Goal: Task Accomplishment & Management: Manage account settings

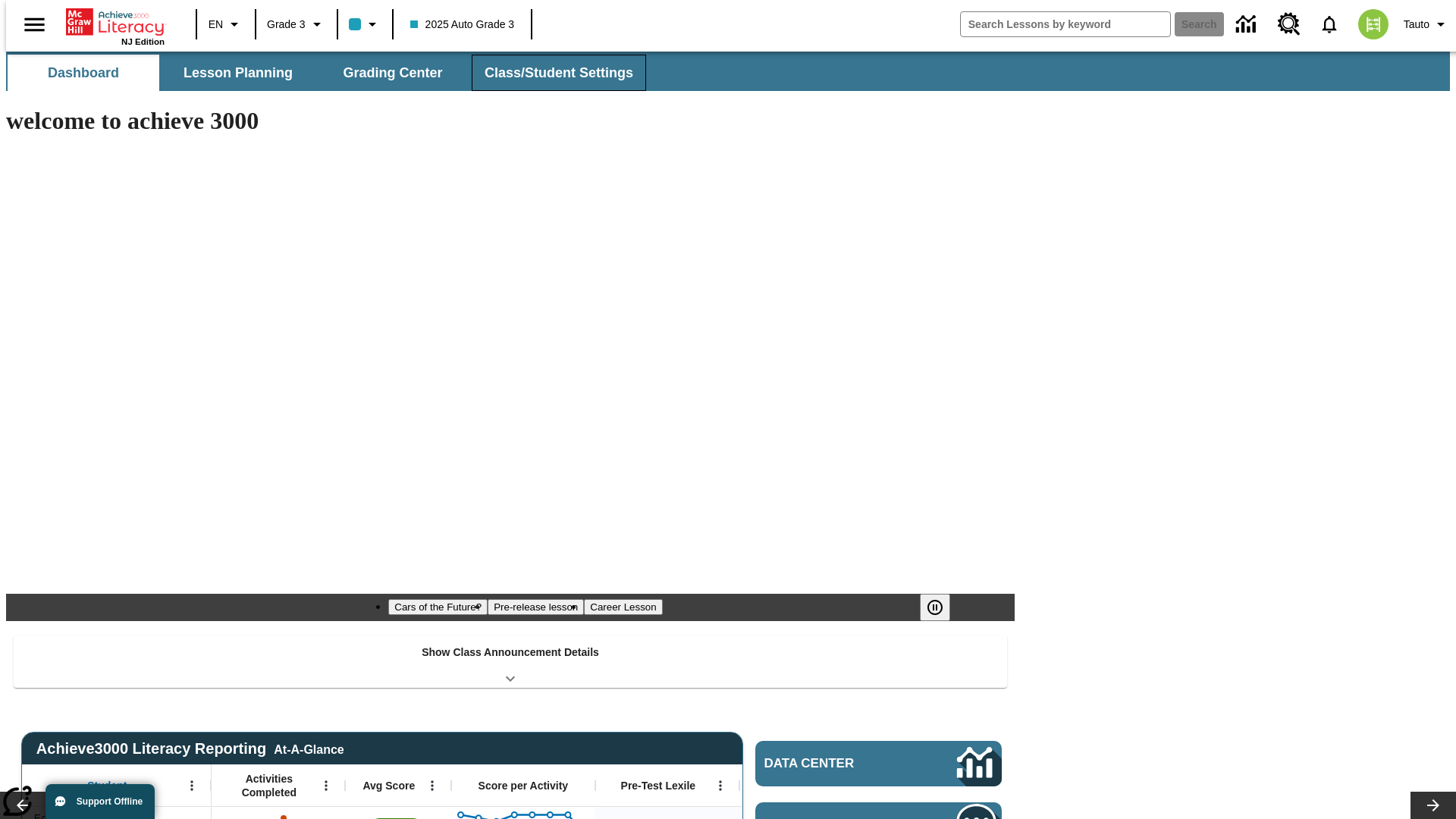
click at [550, 73] on button "Class/Student Settings" at bounding box center [559, 73] width 174 height 36
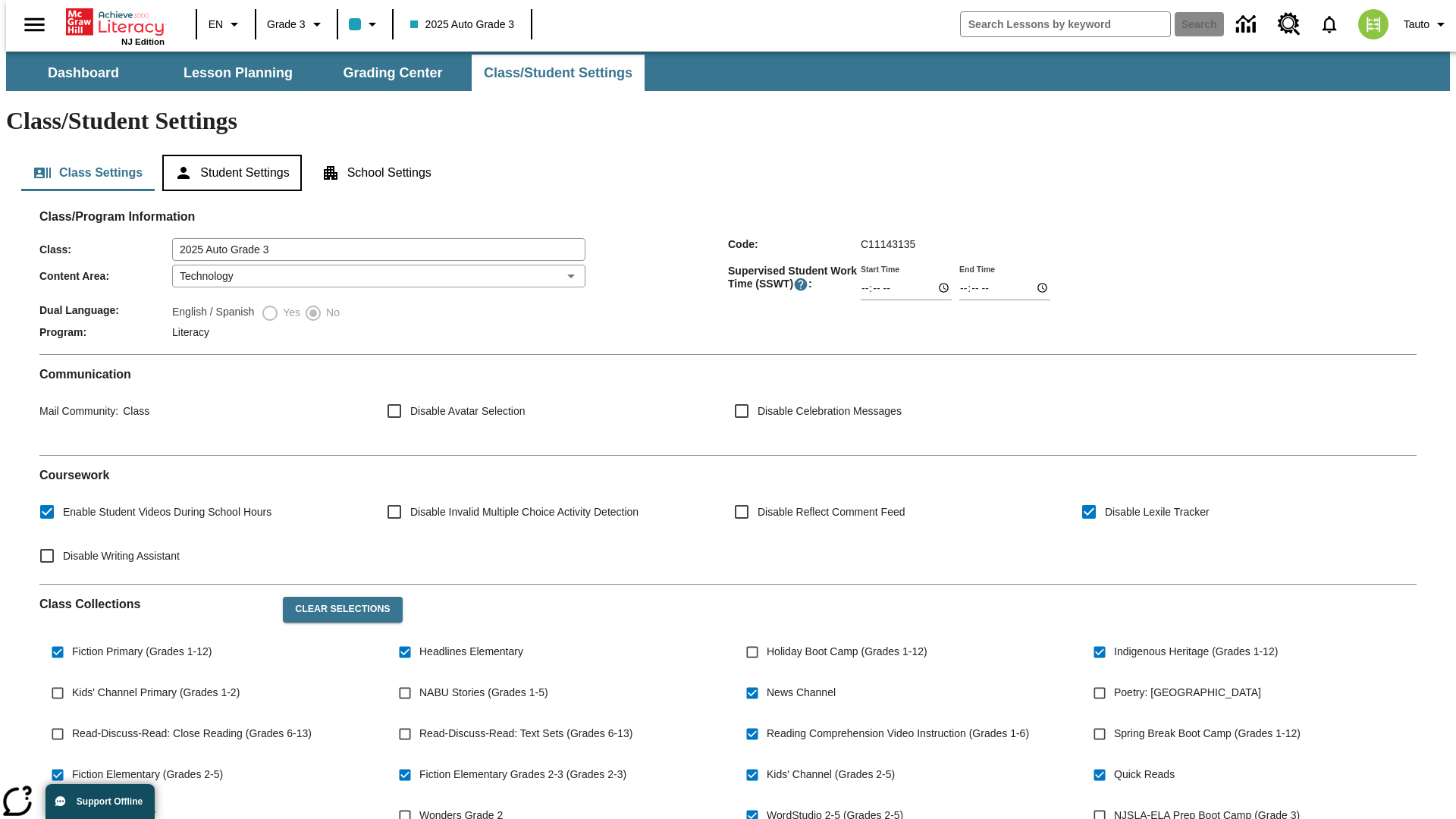
click at [229, 155] on button "Student Settings" at bounding box center [231, 173] width 138 height 36
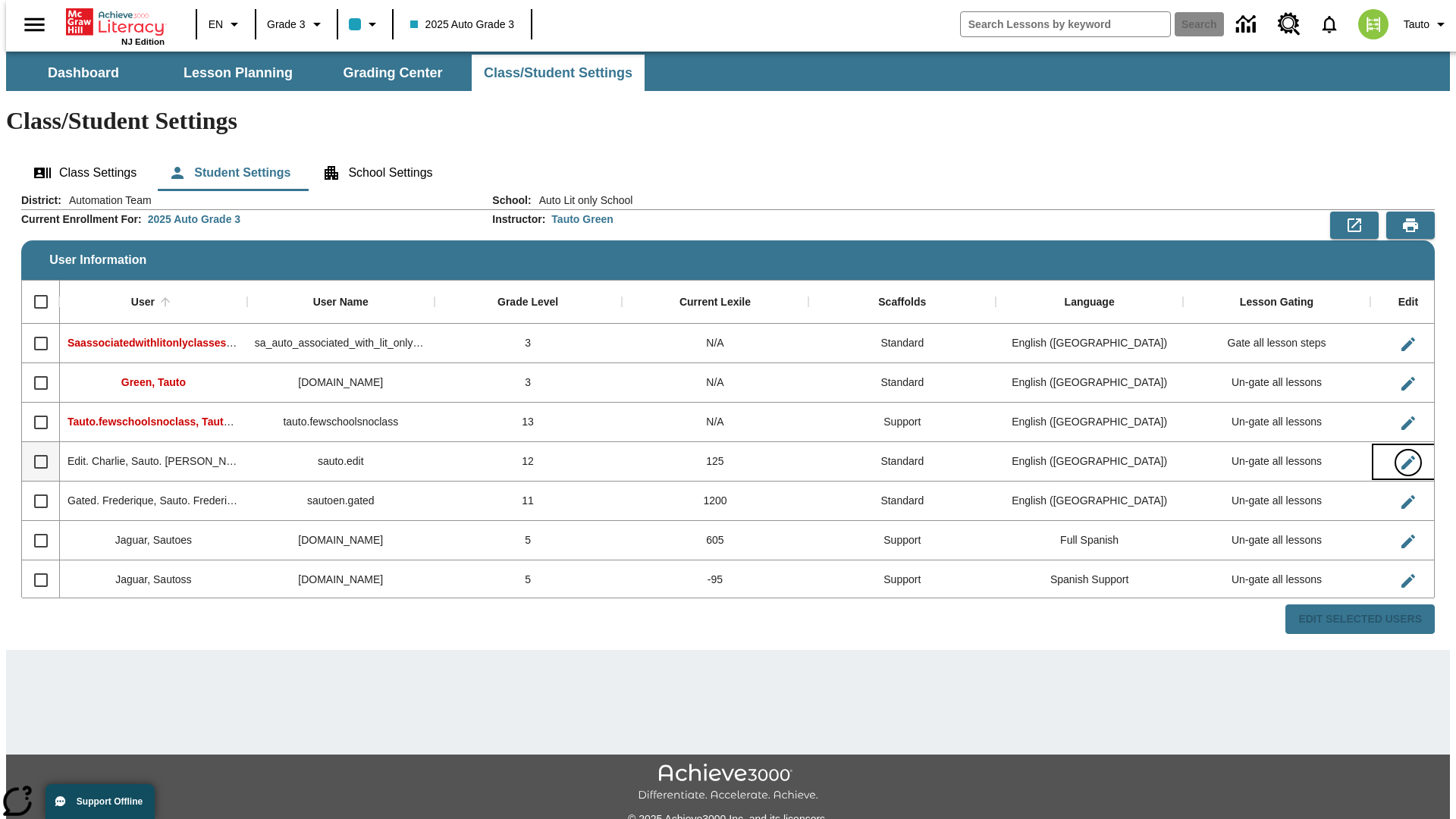
click at [1401, 455] on icon "Edit User" at bounding box center [1408, 462] width 14 height 14
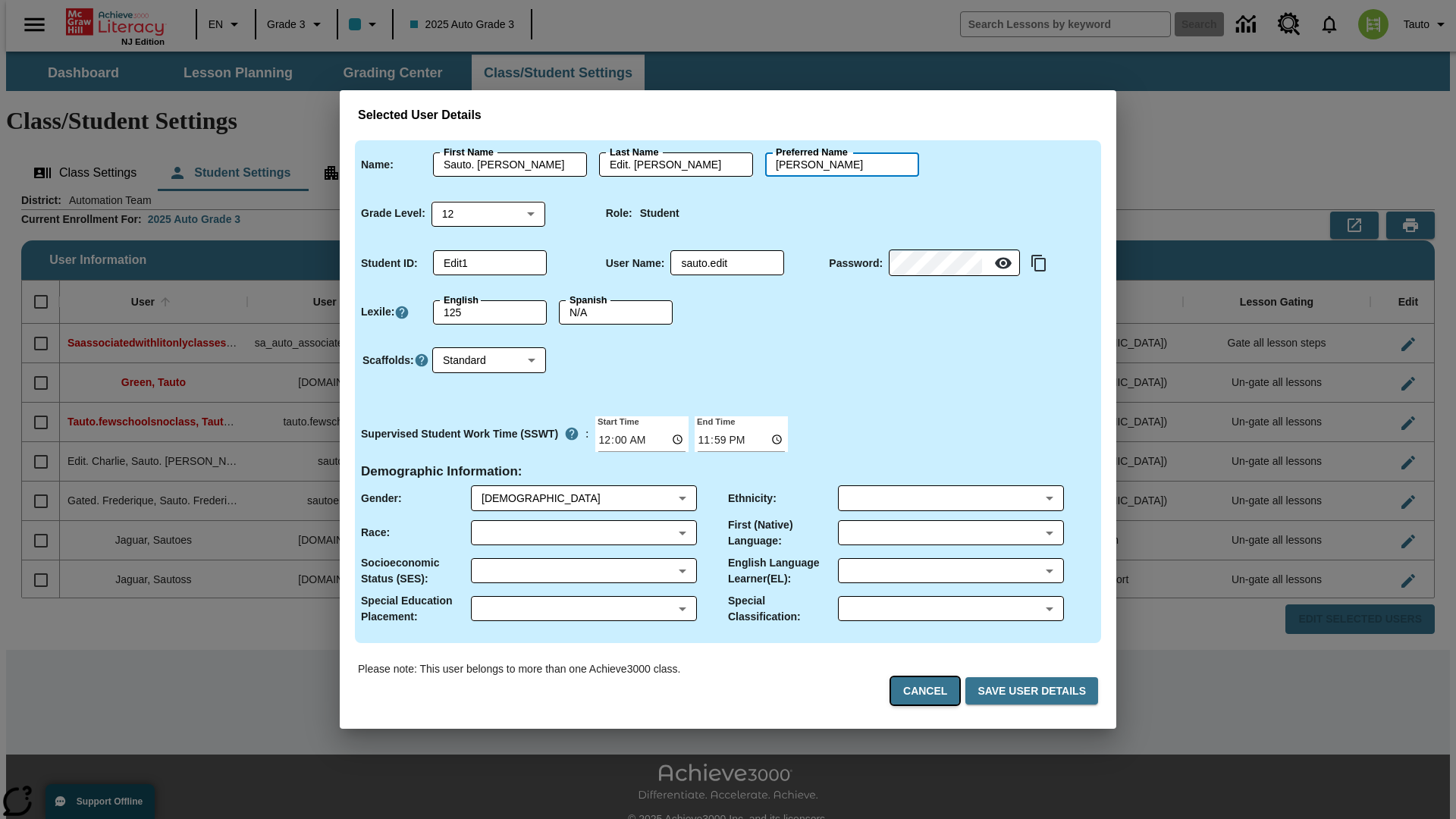
click at [931, 691] on button "Cancel" at bounding box center [925, 691] width 68 height 28
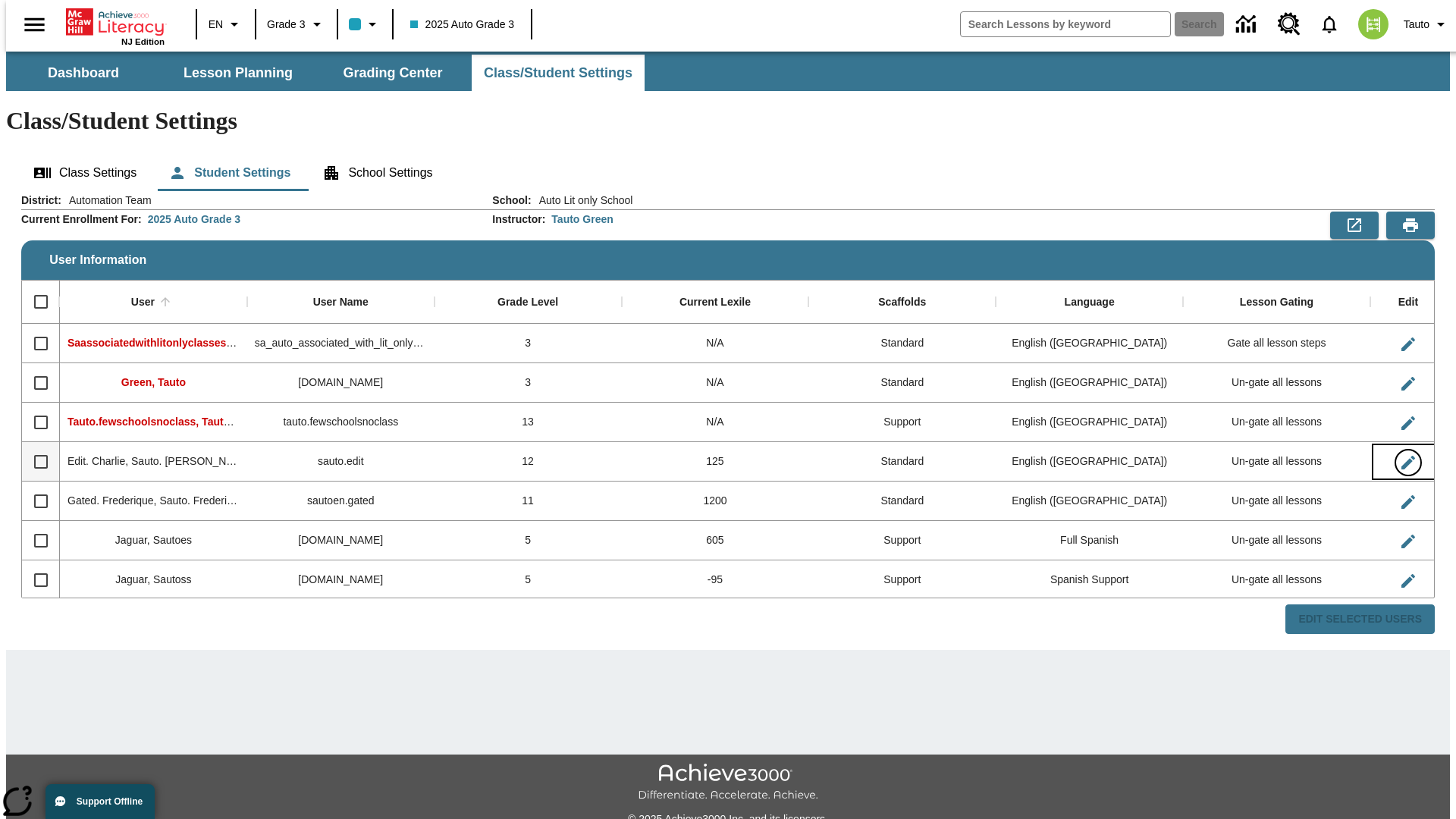
click at [1401, 455] on icon "Edit User" at bounding box center [1408, 462] width 14 height 14
